Goal: Task Accomplishment & Management: Manage account settings

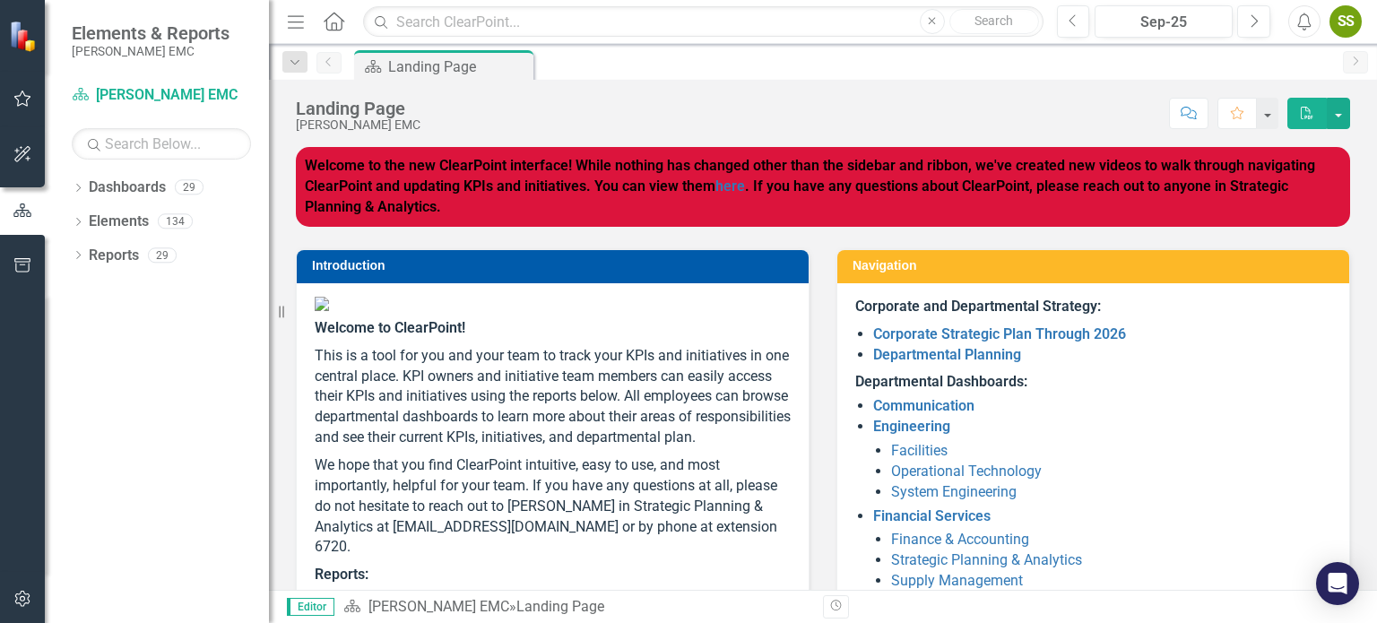
scroll to position [377, 0]
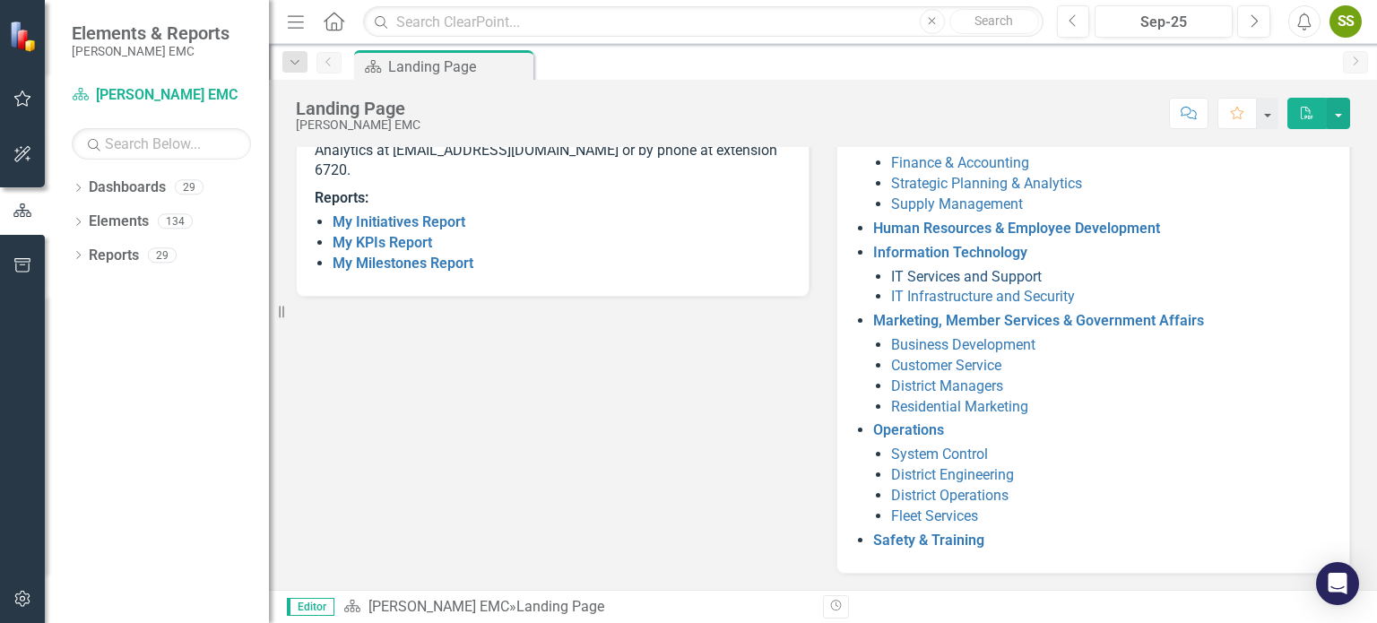
click at [936, 272] on link "IT Services and Support" at bounding box center [966, 276] width 151 height 17
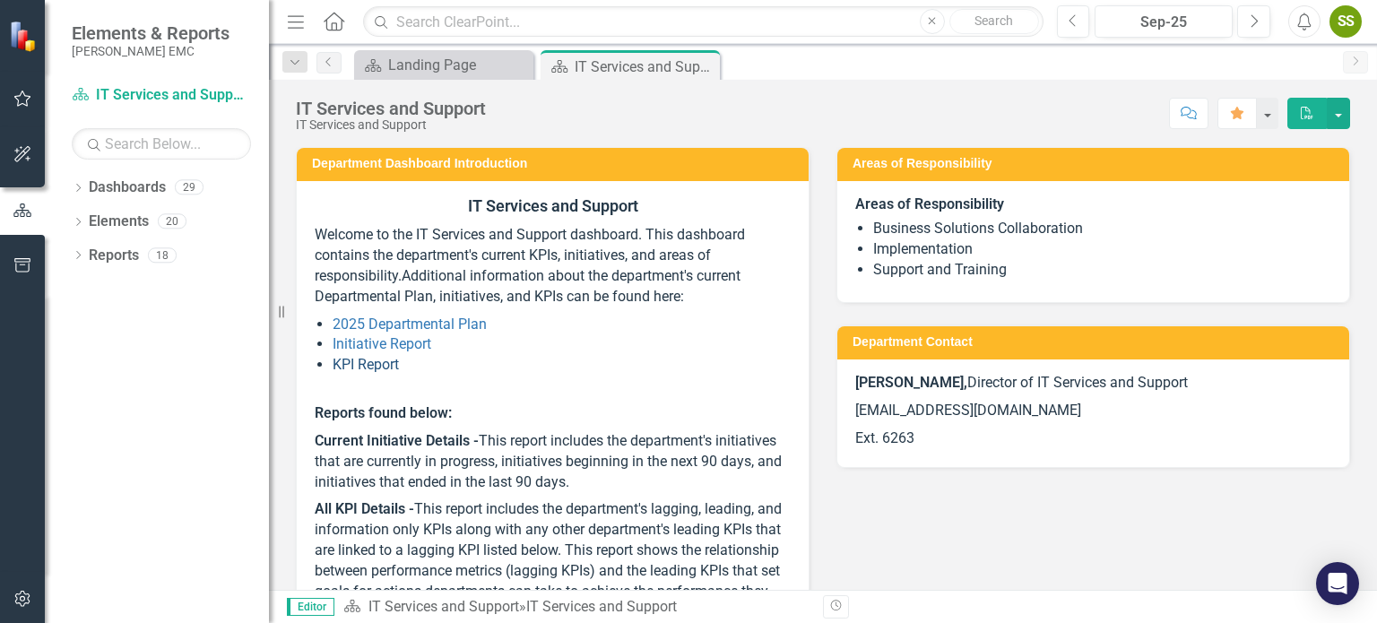
click at [359, 367] on link "KPI Report" at bounding box center [366, 364] width 66 height 17
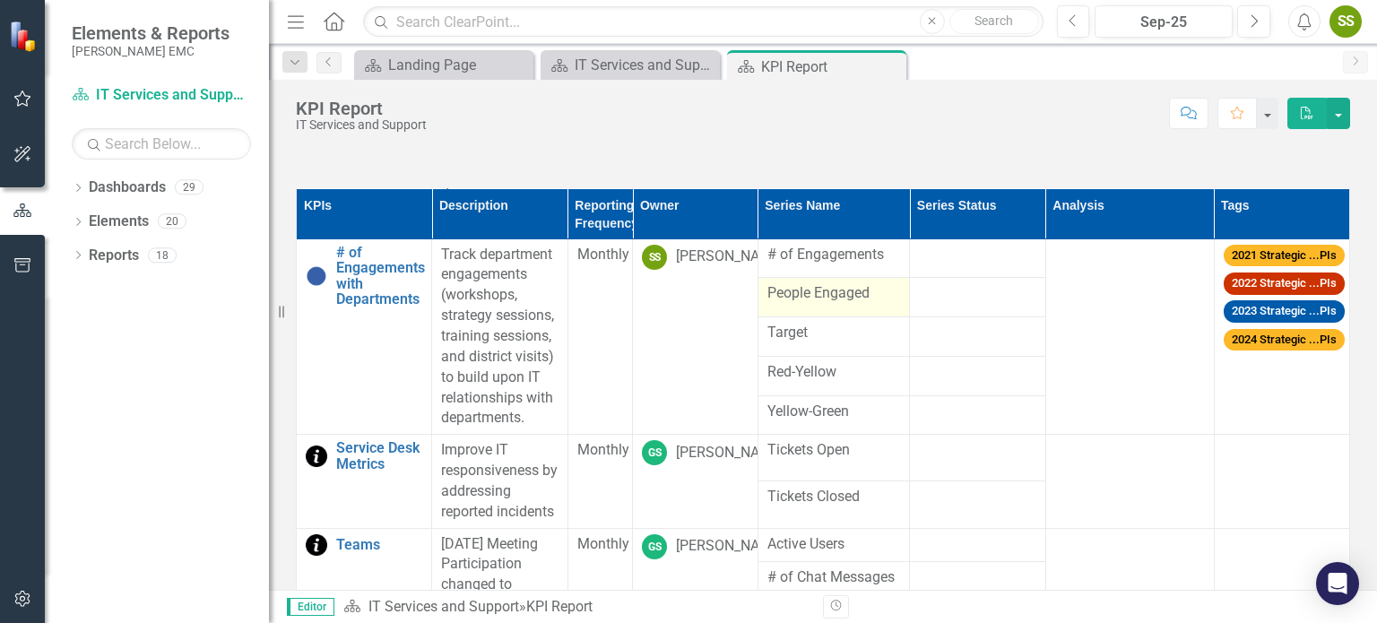
scroll to position [897, 0]
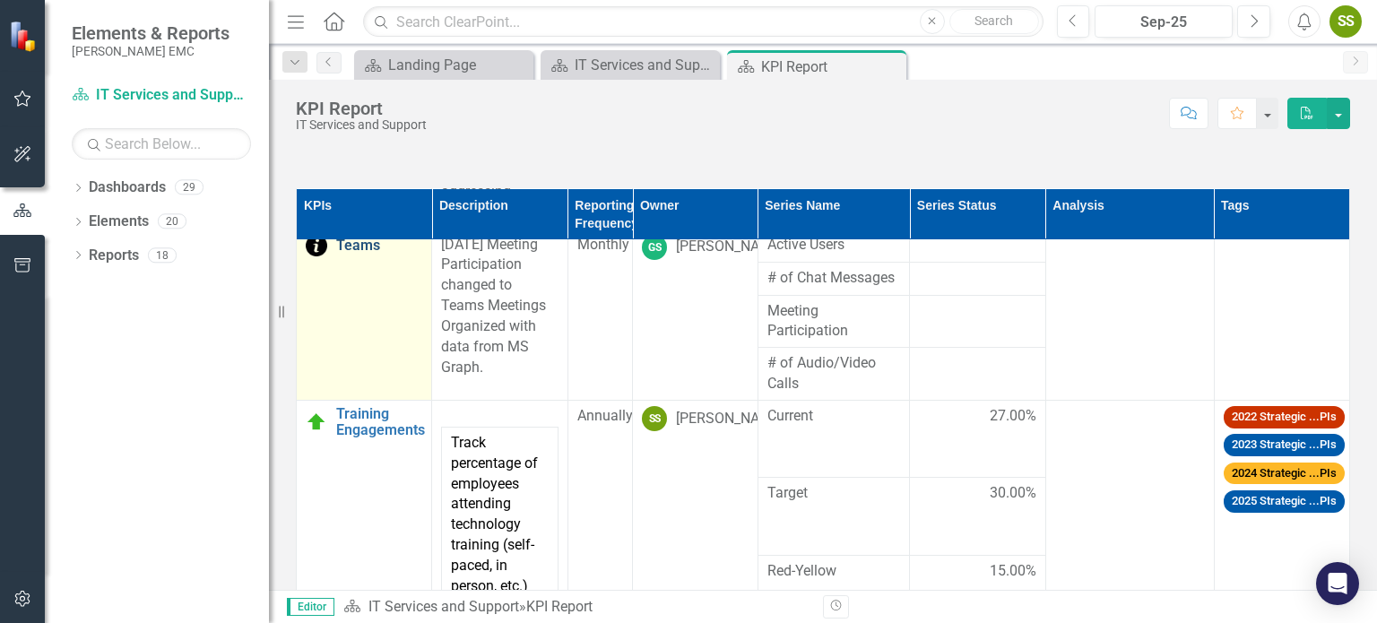
click at [349, 254] on link "Teams" at bounding box center [379, 246] width 86 height 16
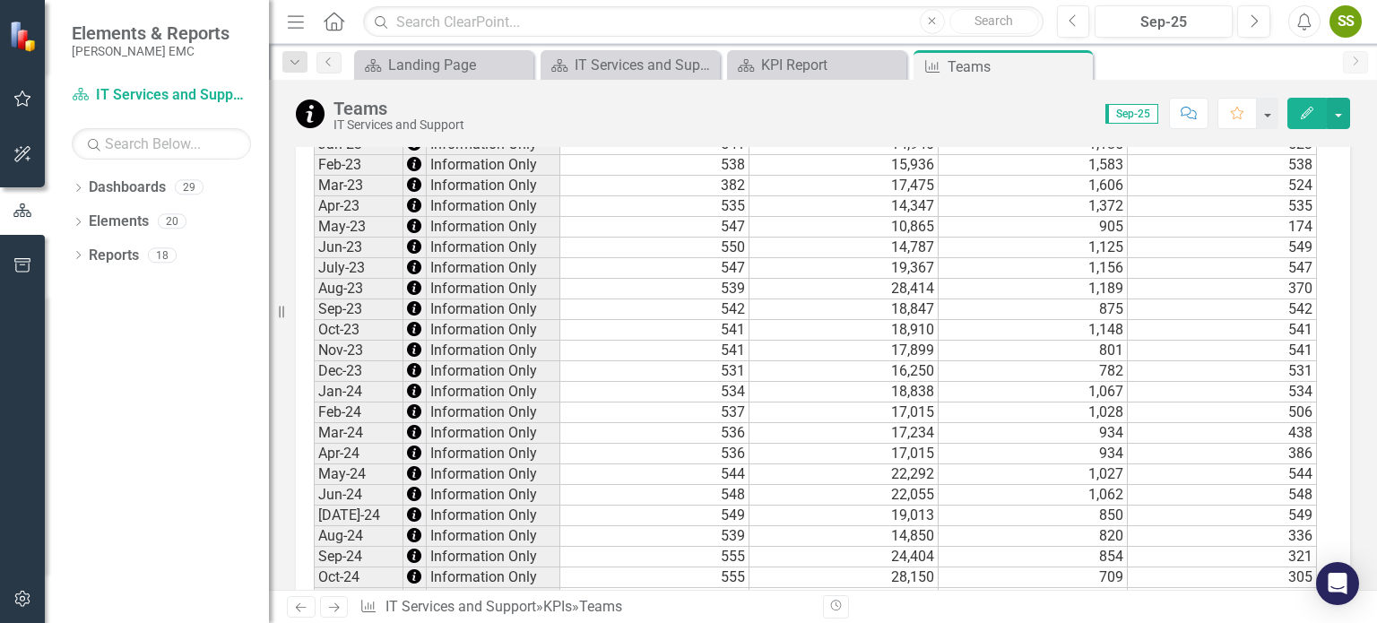
scroll to position [1821, 0]
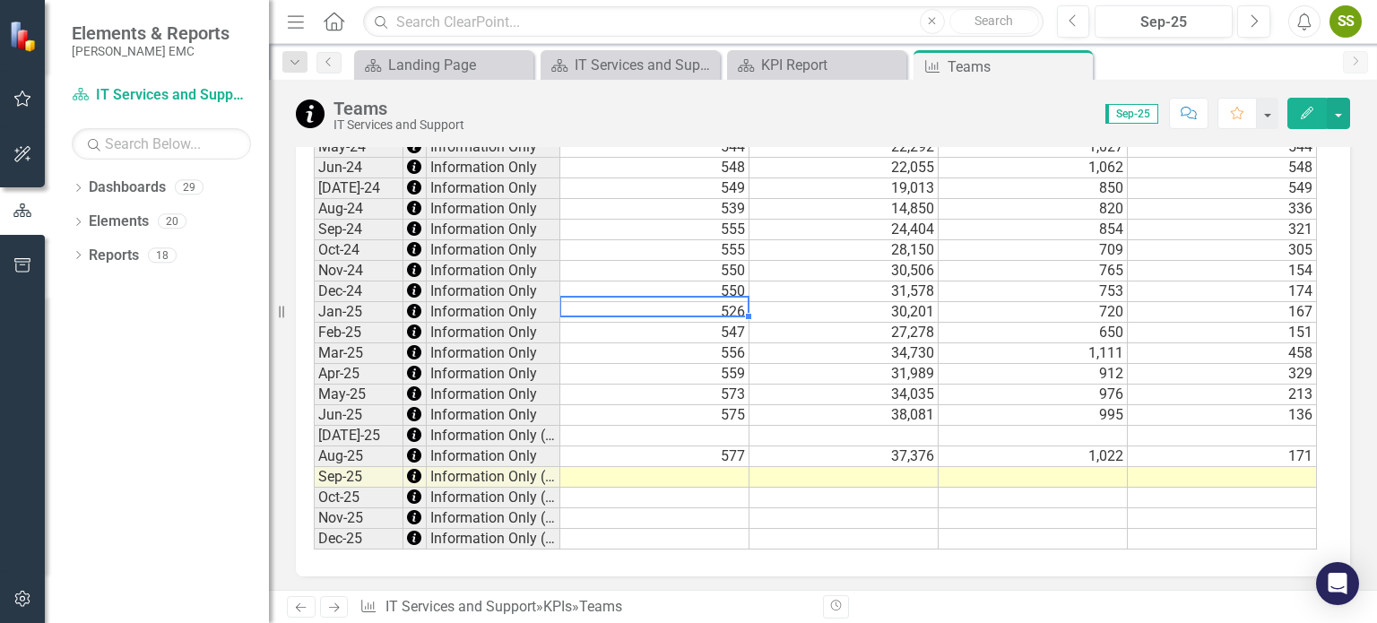
click at [671, 302] on td "526" at bounding box center [654, 312] width 189 height 21
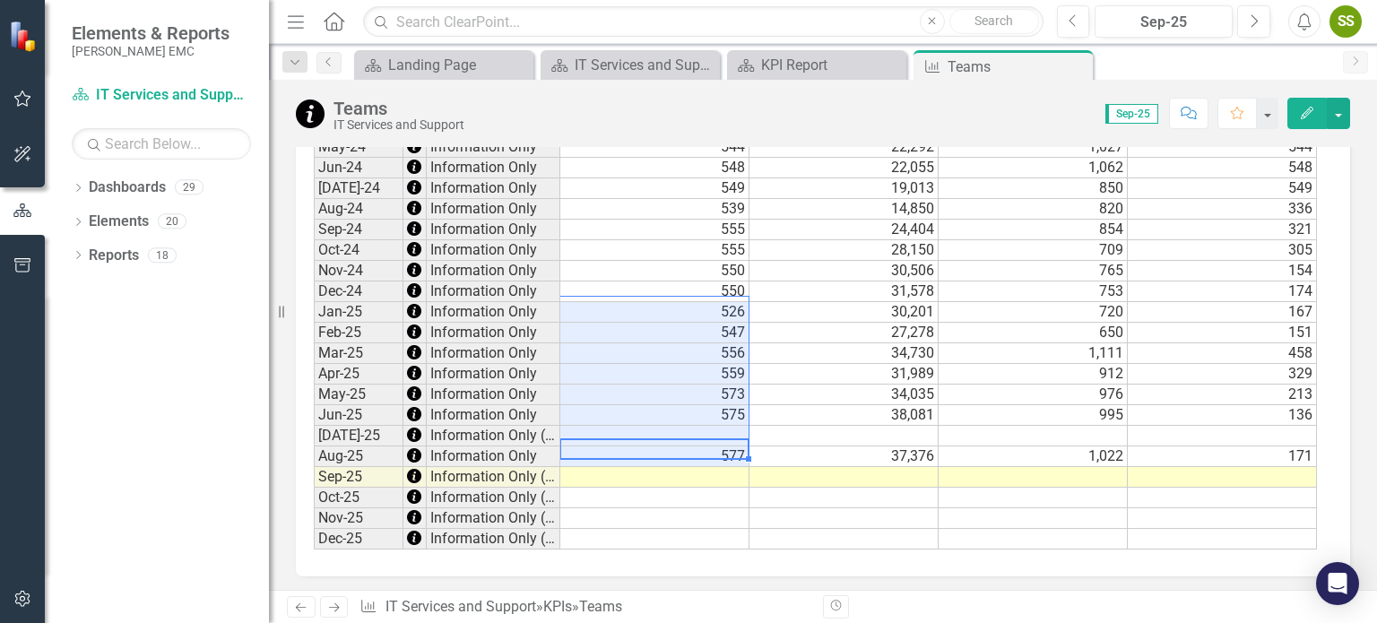
drag, startPoint x: 657, startPoint y: 447, endPoint x: 687, endPoint y: 308, distance: 141.2
click at [687, 308] on tbody "Jan-22 Information Only 395 23,406 2,116 656 Feb-22 Information Only 389 19,161…" at bounding box center [815, 54] width 1003 height 991
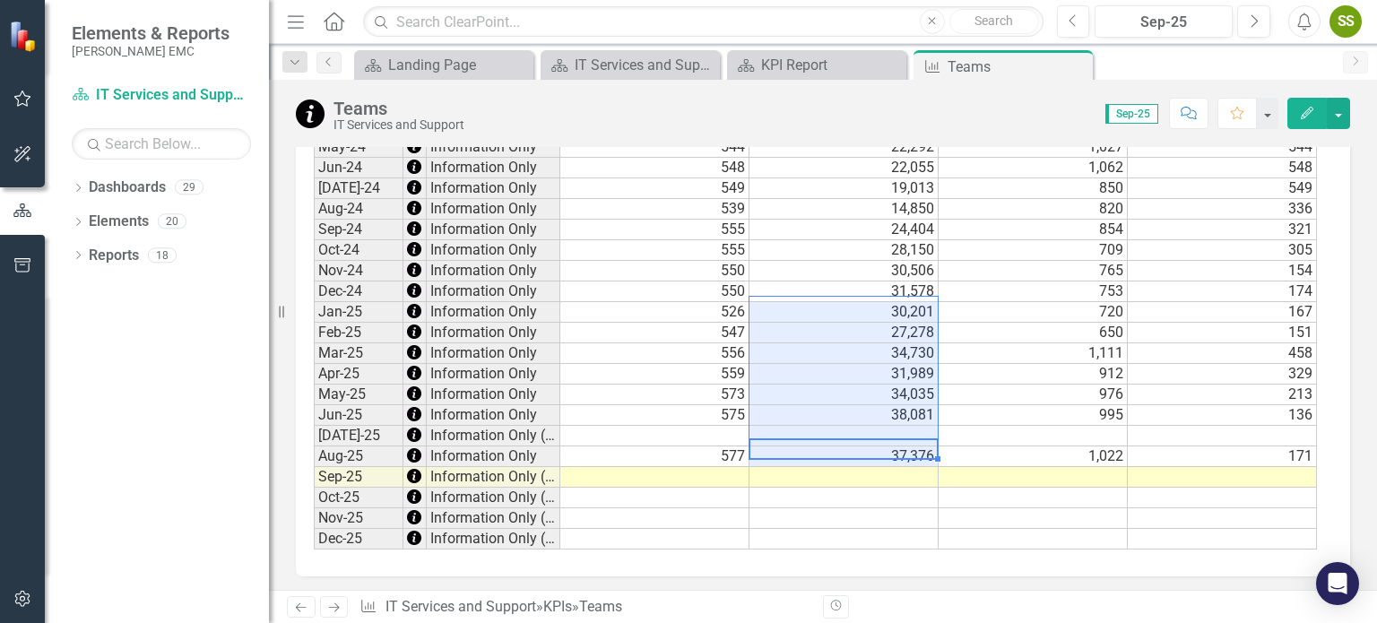
drag, startPoint x: 829, startPoint y: 451, endPoint x: 849, endPoint y: 302, distance: 150.3
click at [849, 302] on tbody "Jan-22 Information Only 395 23,406 2,116 656 Feb-22 Information Only 389 19,161…" at bounding box center [815, 54] width 1003 height 991
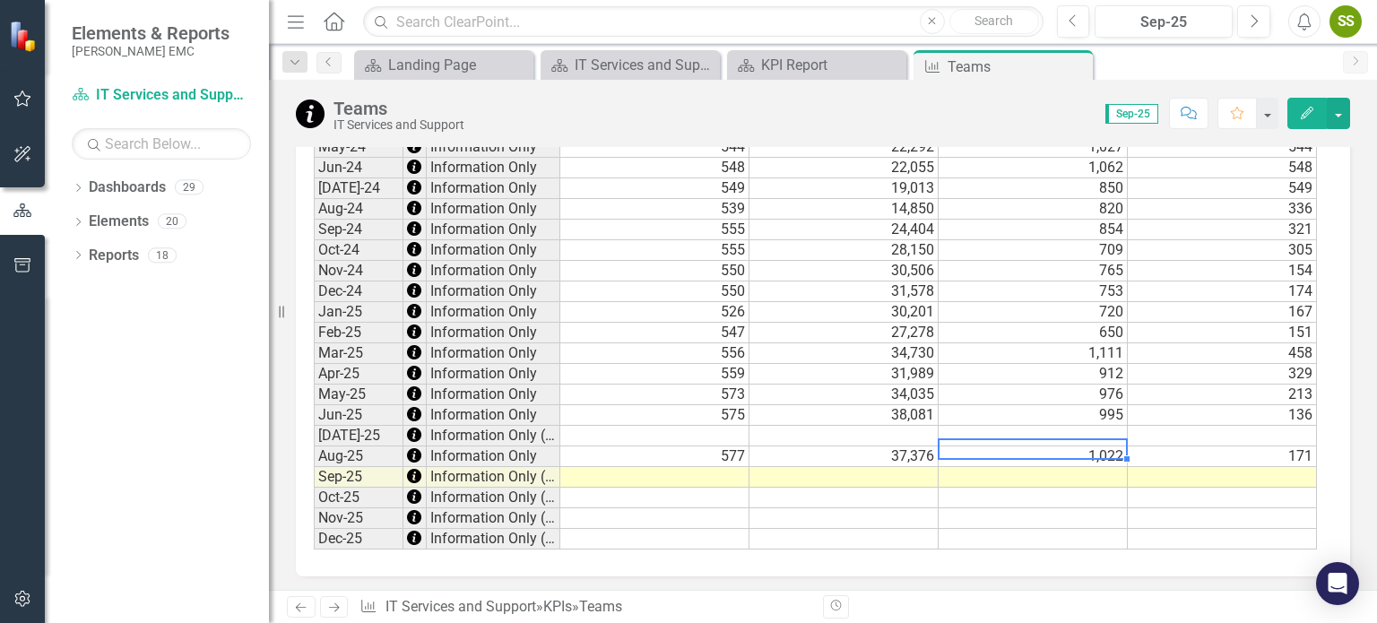
click at [1051, 447] on td "1,022" at bounding box center [1033, 457] width 189 height 21
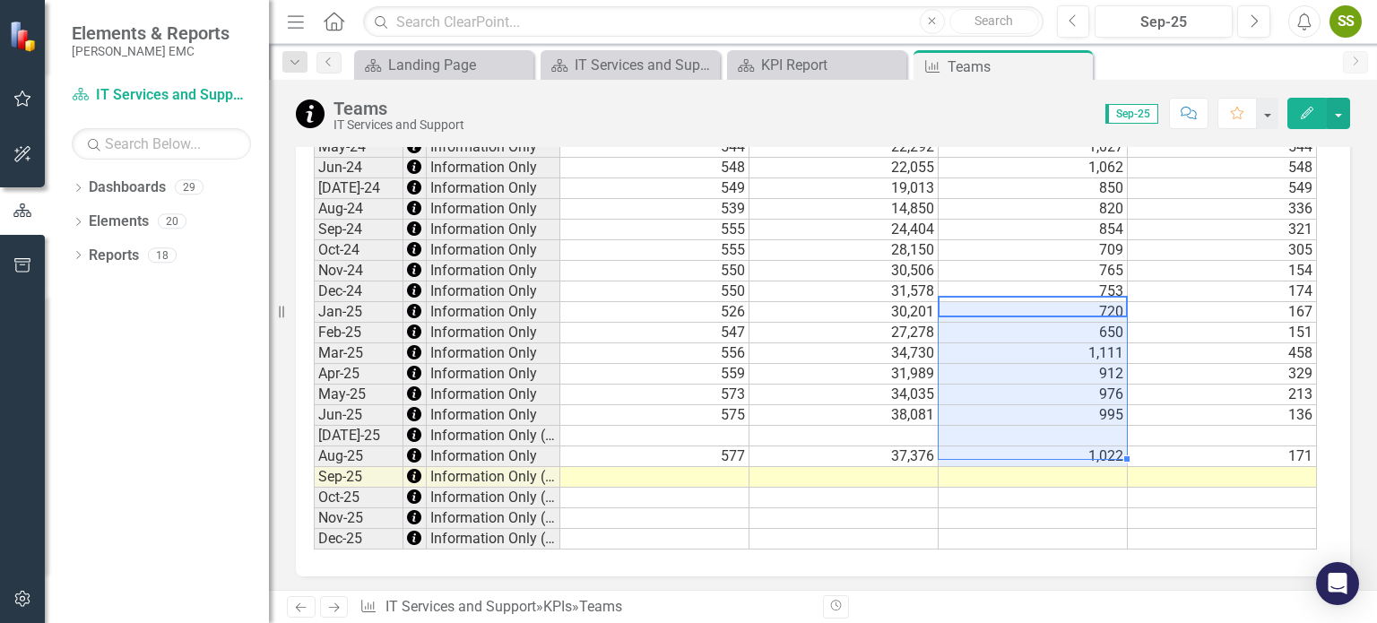
drag, startPoint x: 1048, startPoint y: 304, endPoint x: 1072, endPoint y: 442, distance: 140.2
click at [1066, 444] on tbody "Jan-22 Information Only 395 23,406 2,116 656 Feb-22 Information Only 389 19,161…" at bounding box center [815, 54] width 1003 height 991
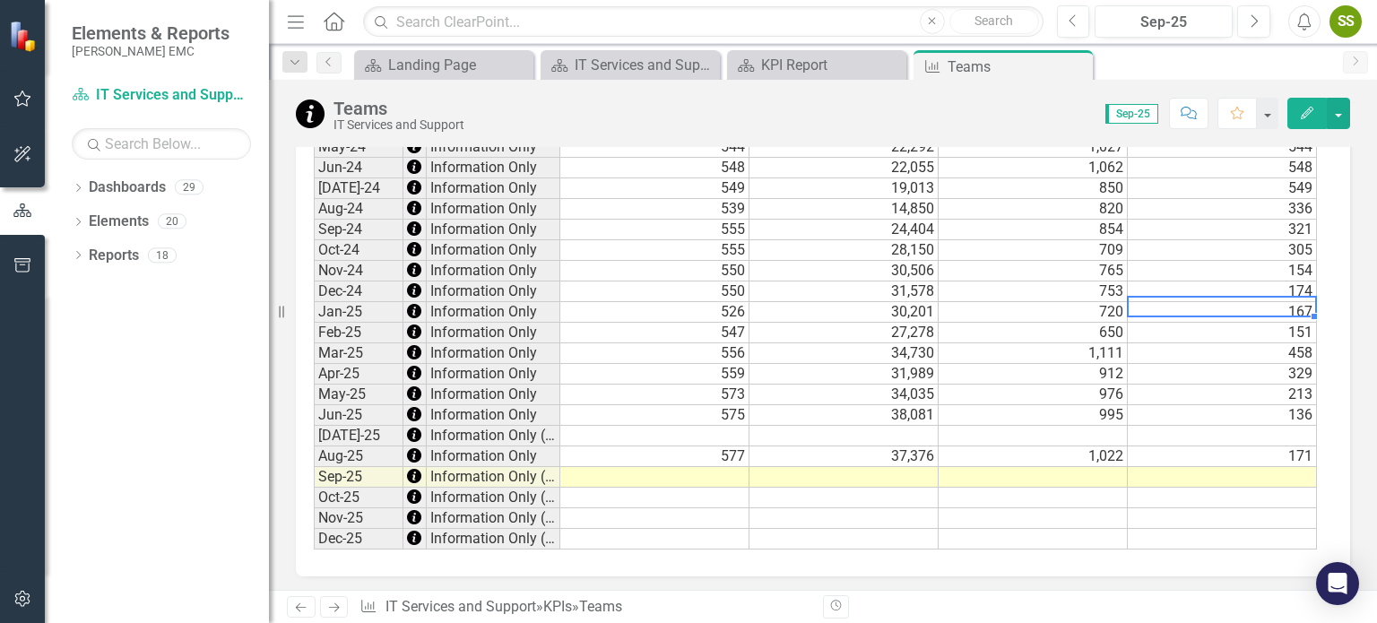
click at [1280, 302] on td "167" at bounding box center [1222, 312] width 189 height 21
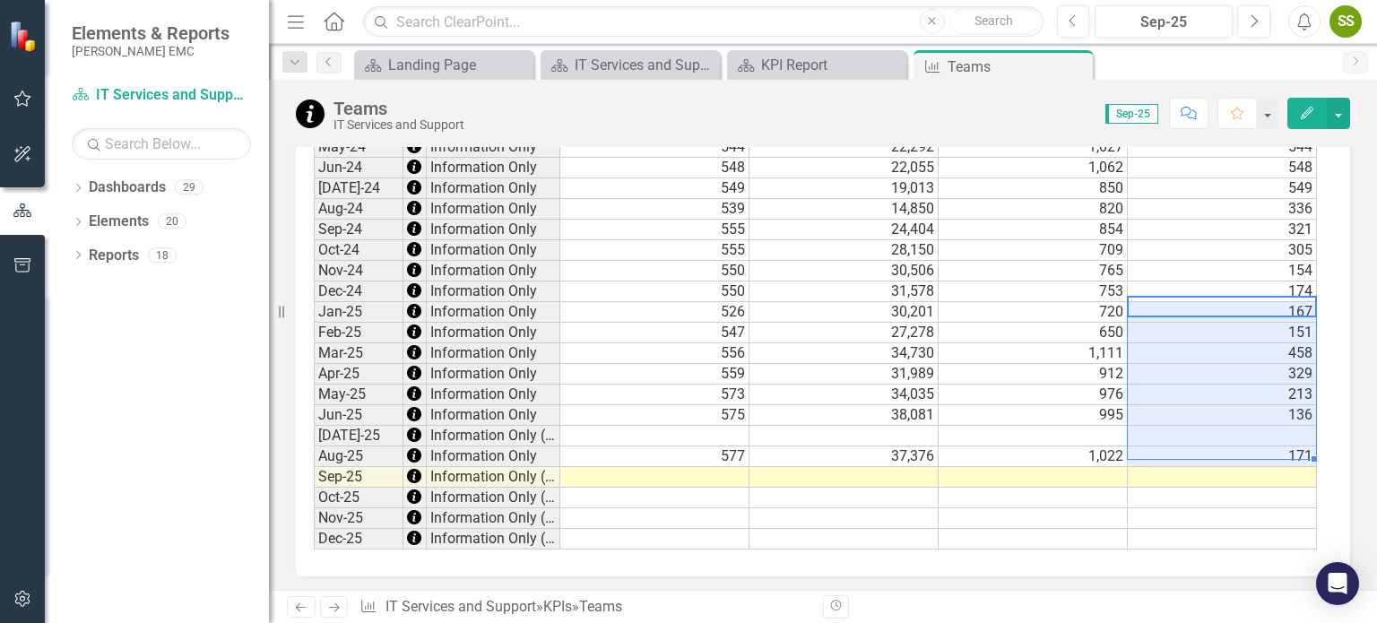
drag, startPoint x: 1280, startPoint y: 299, endPoint x: 1293, endPoint y: 444, distance: 144.9
click at [1293, 444] on tbody "Jan-22 Information Only 395 23,406 2,116 656 Feb-22 Information Only 389 19,161…" at bounding box center [815, 54] width 1003 height 991
click at [725, 426] on td at bounding box center [654, 436] width 189 height 21
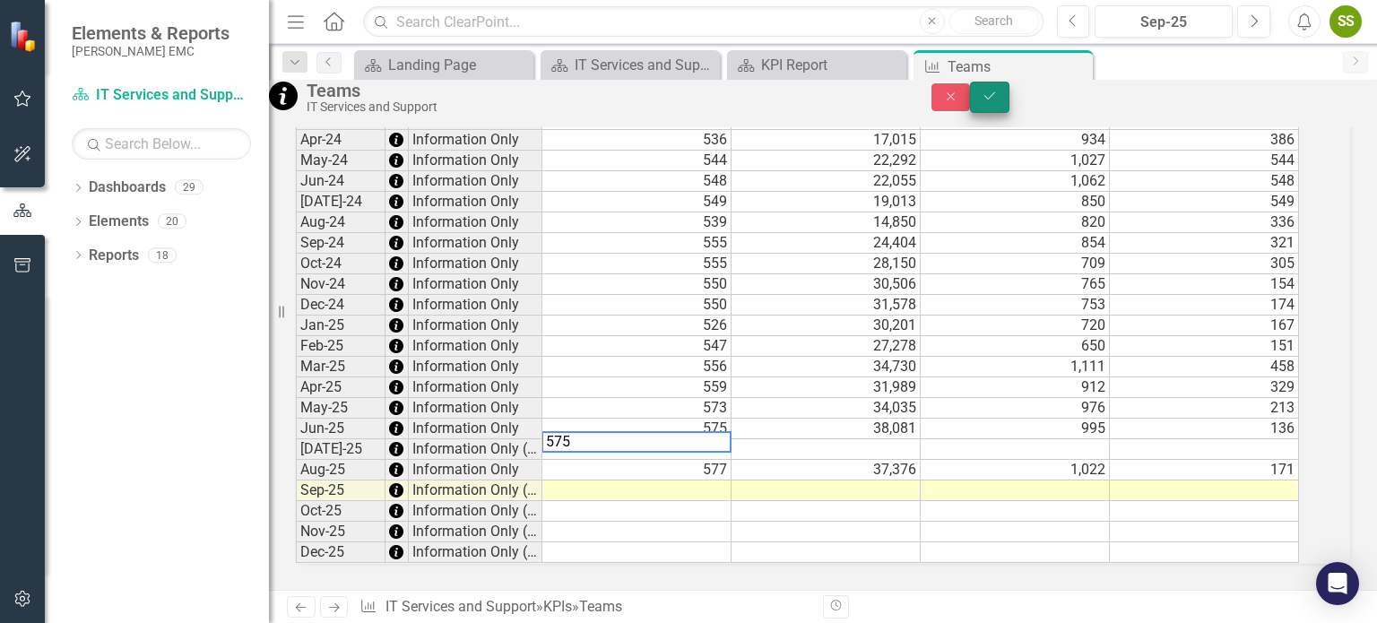
type textarea "575"
click at [1010, 92] on button "Save" at bounding box center [989, 97] width 39 height 31
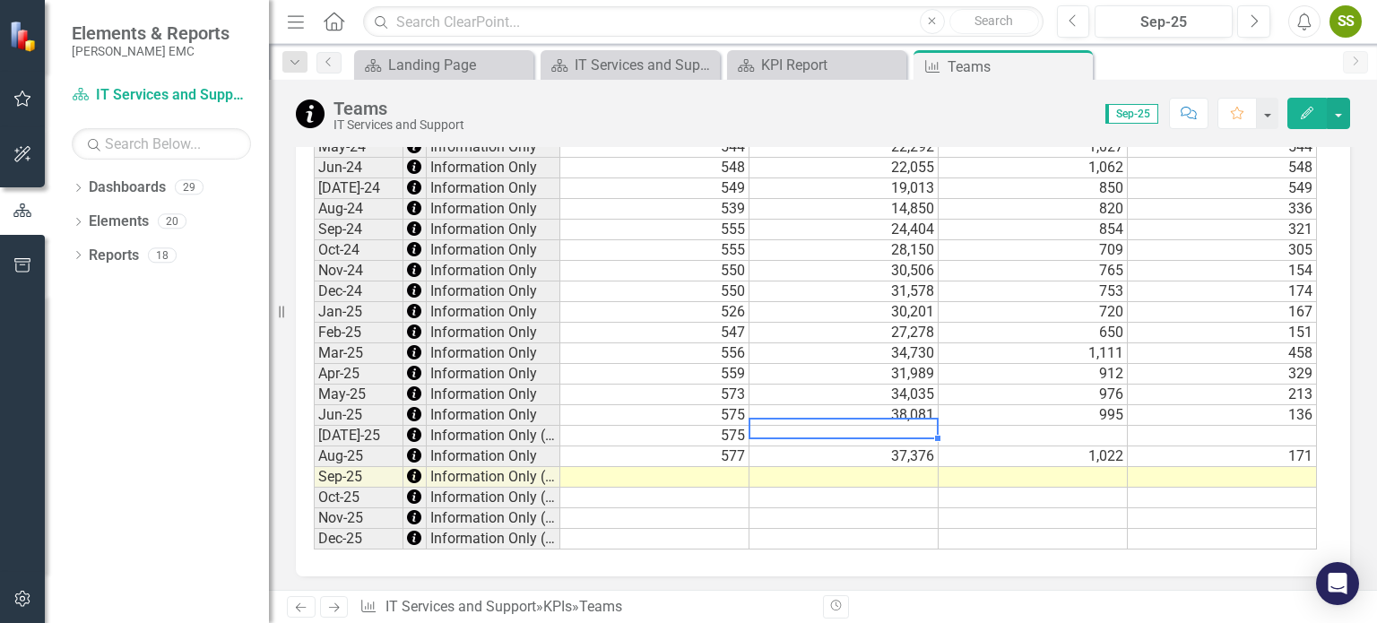
click at [873, 426] on td at bounding box center [844, 436] width 189 height 21
click at [841, 426] on td at bounding box center [844, 436] width 189 height 21
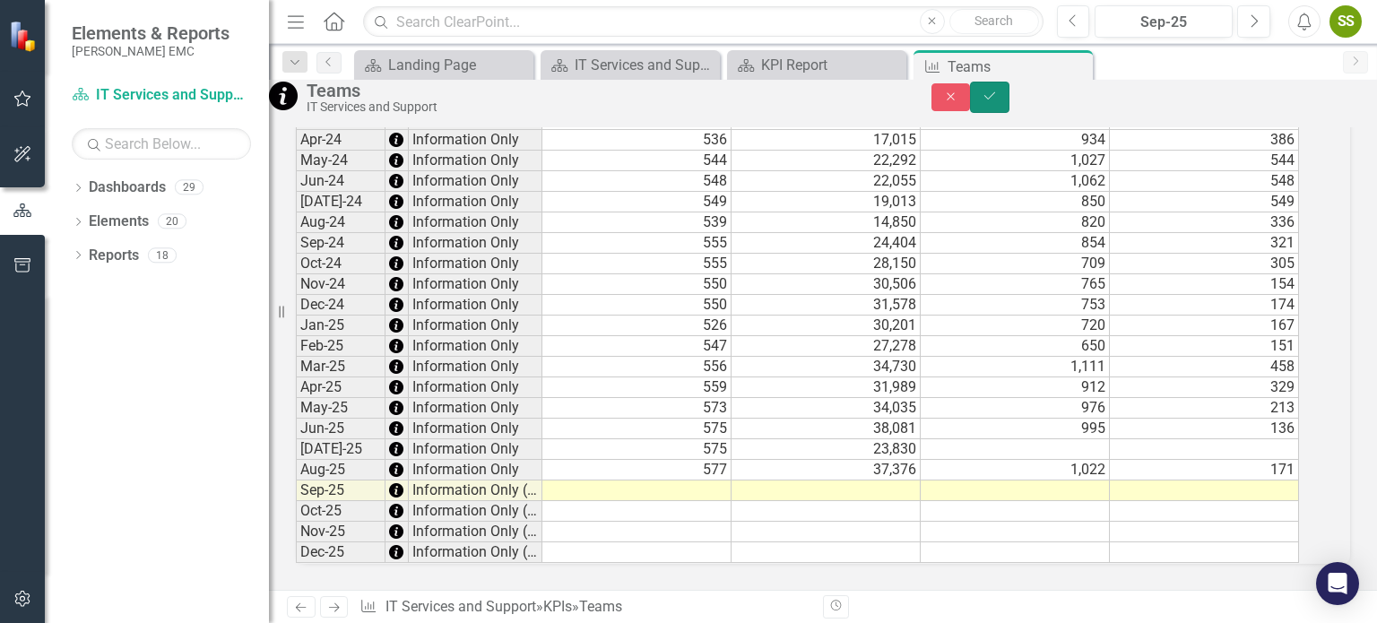
click at [998, 102] on icon "Save" at bounding box center [990, 96] width 16 height 13
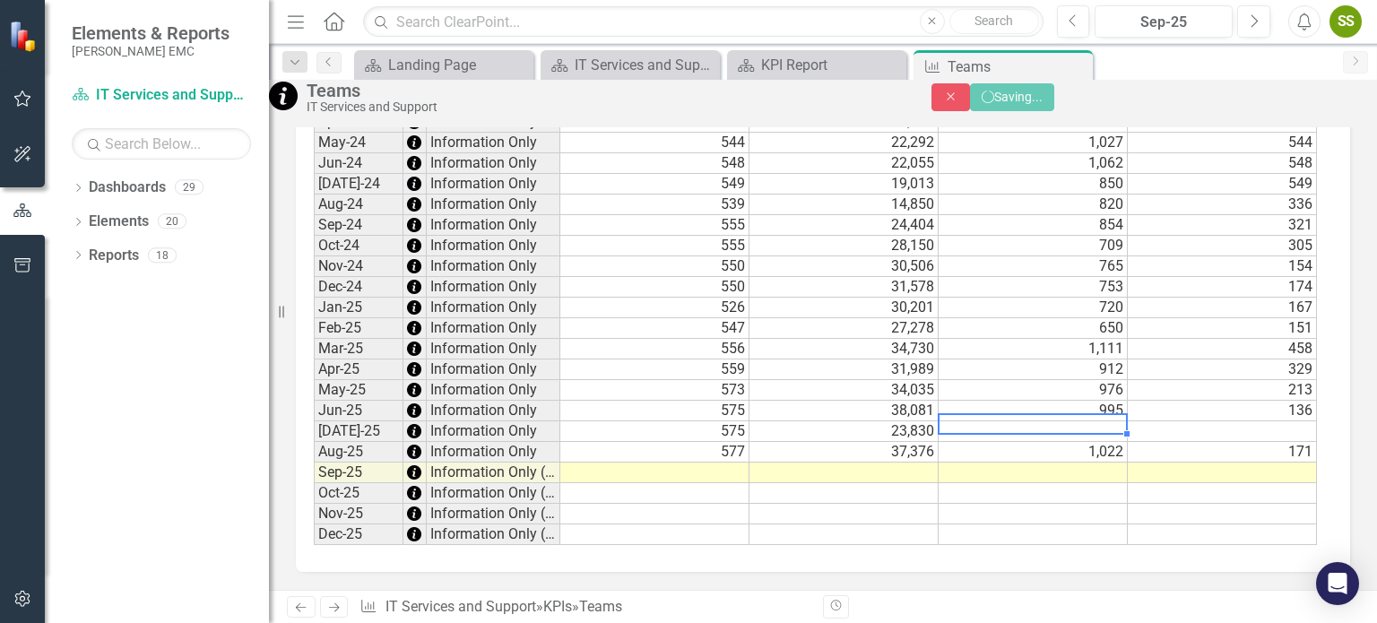
click at [1055, 422] on td at bounding box center [1033, 431] width 189 height 21
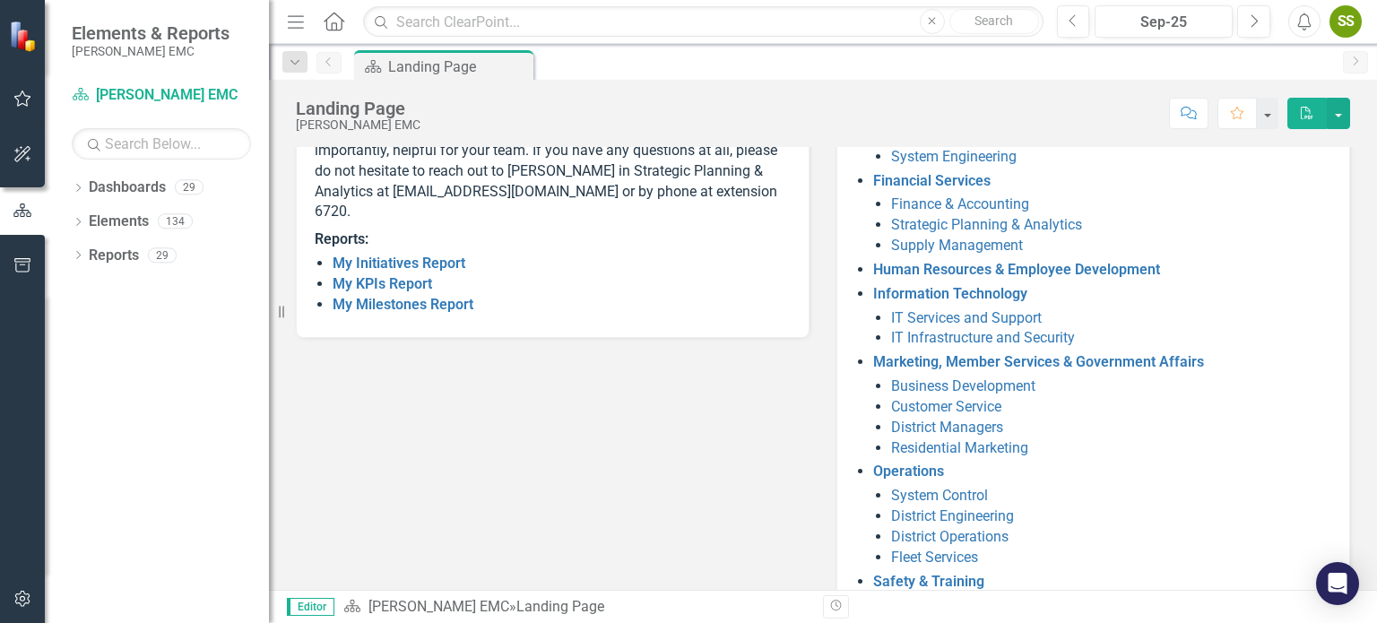
scroll to position [377, 0]
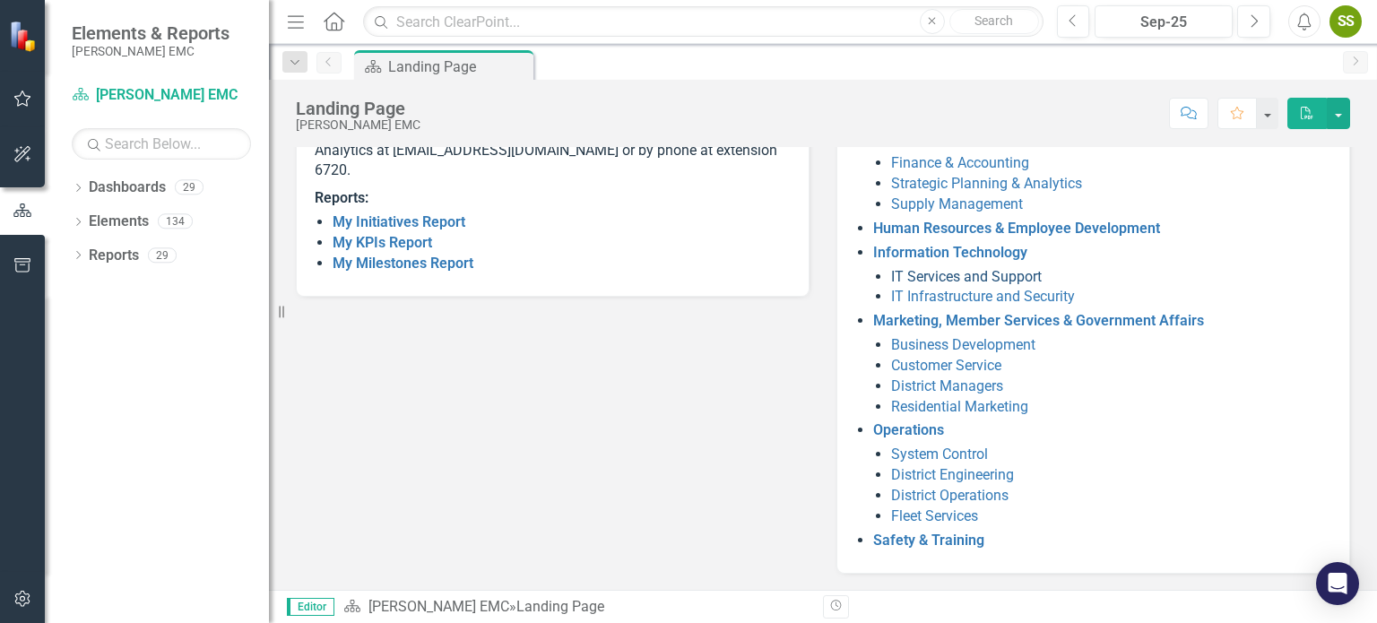
click at [999, 281] on link "IT Services and Support" at bounding box center [966, 276] width 151 height 17
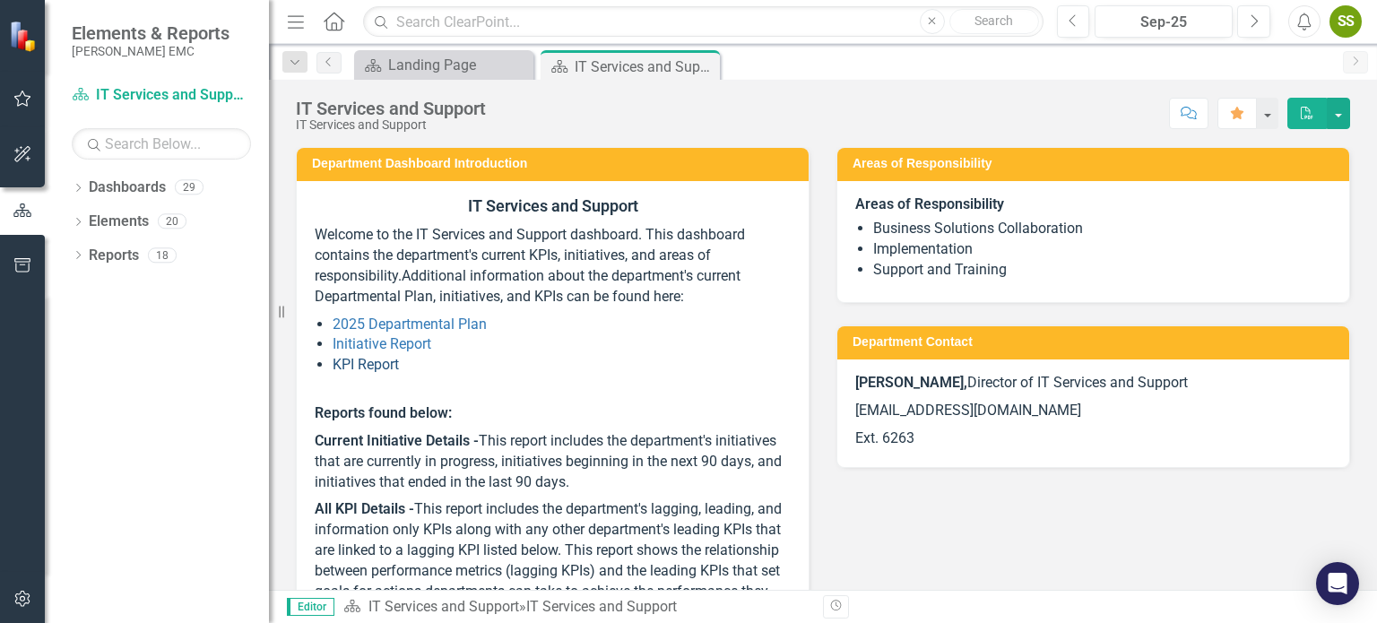
click at [385, 367] on link "KPI Report" at bounding box center [366, 364] width 66 height 17
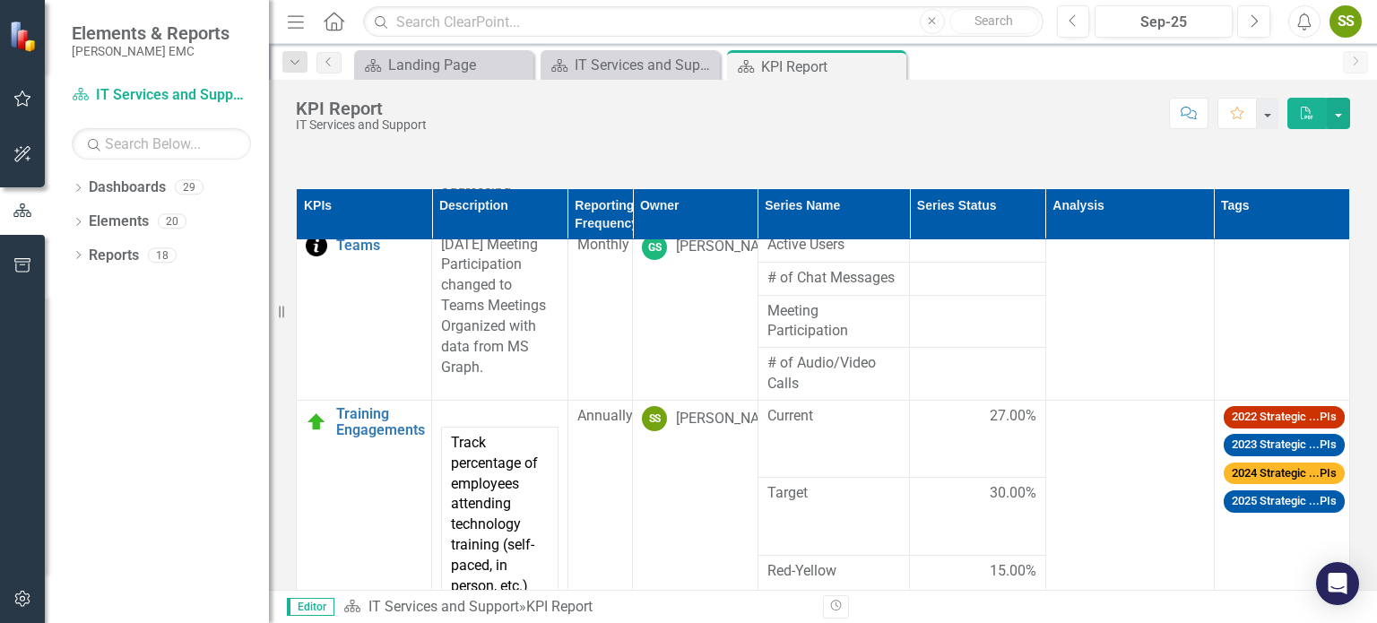
scroll to position [597, 0]
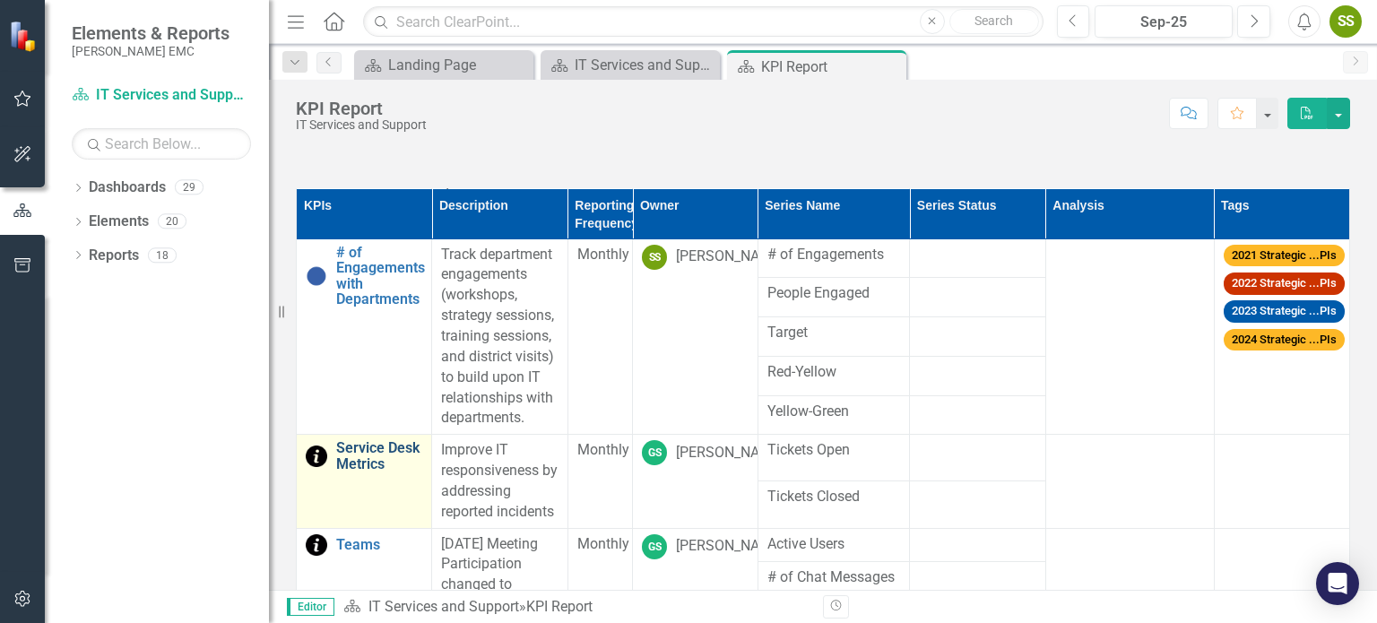
click at [343, 472] on link "Service Desk Metrics" at bounding box center [379, 455] width 86 height 31
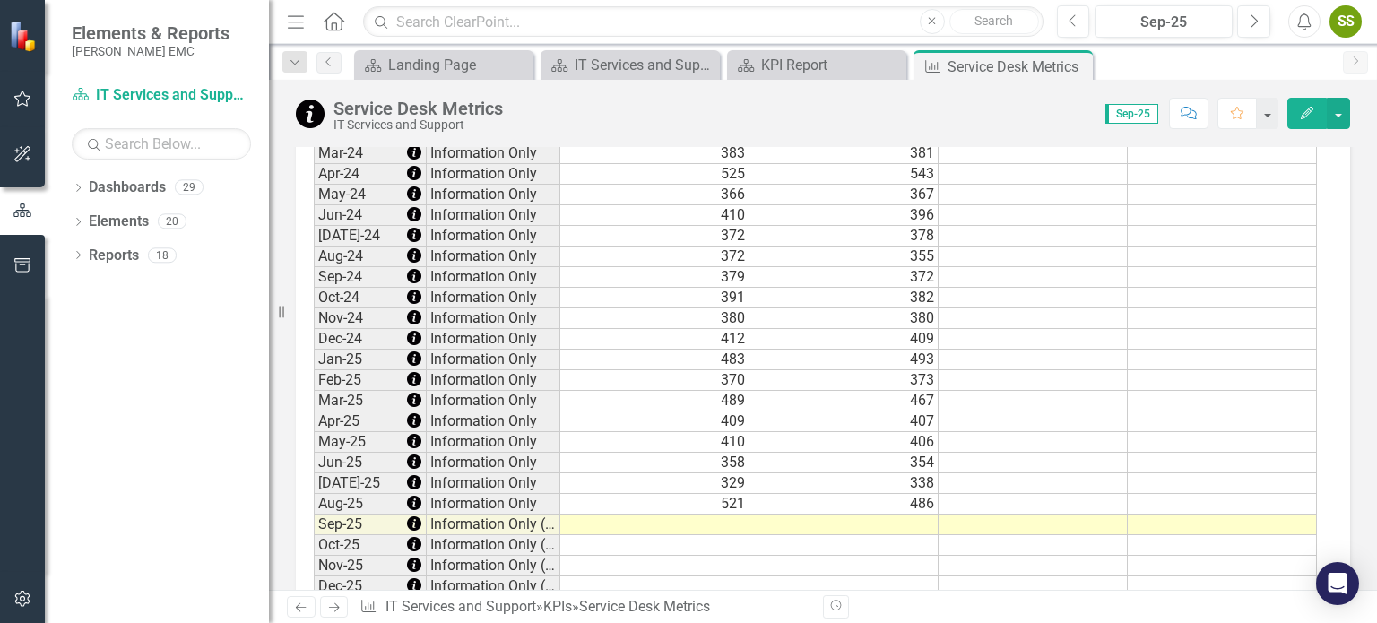
scroll to position [1590, 0]
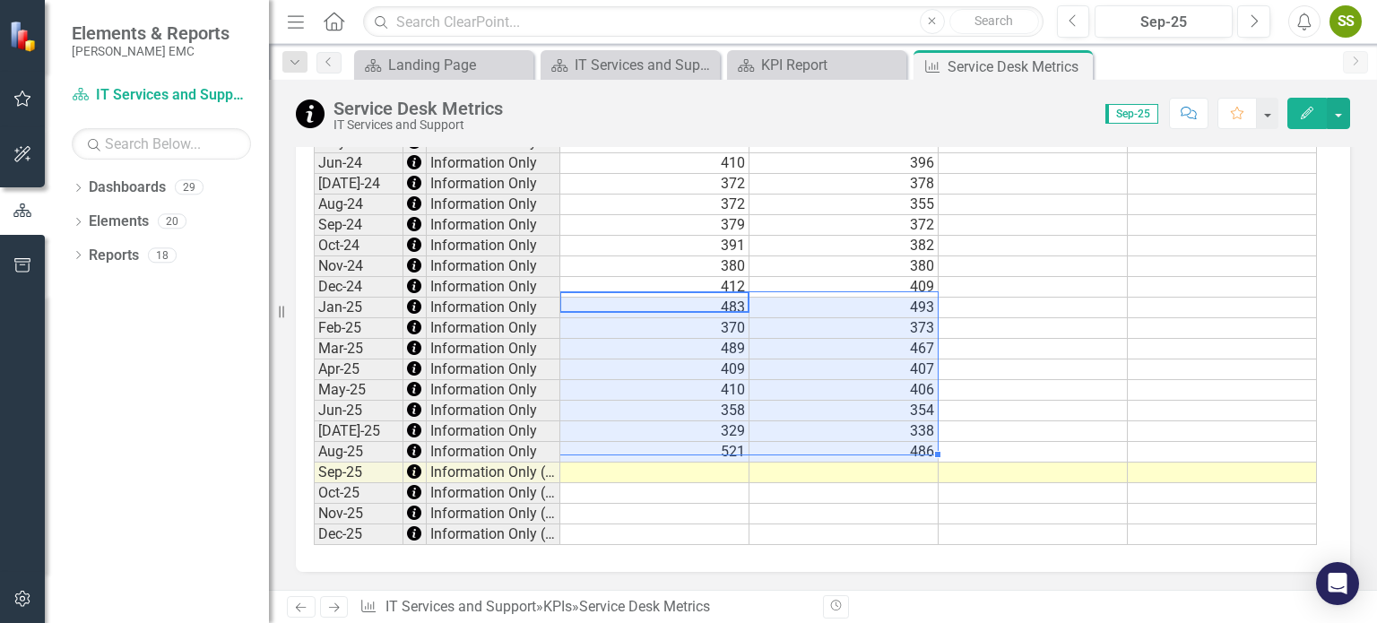
drag, startPoint x: 690, startPoint y: 301, endPoint x: 864, endPoint y: 451, distance: 228.9
click at [856, 449] on tbody "Jan-22 Information Only 296 289 Feb-22 Information Only 289 263 Mar-22 Informat…" at bounding box center [815, 49] width 1003 height 991
